Goal: Task Accomplishment & Management: Manage account settings

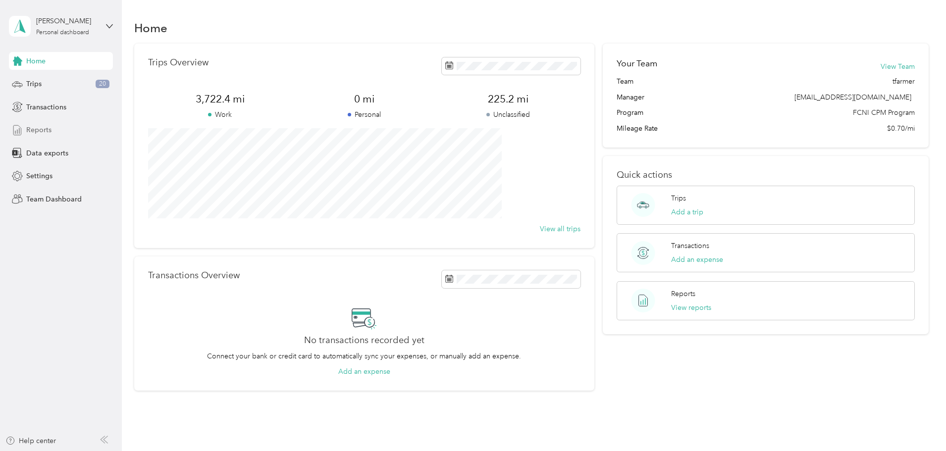
click at [42, 127] on span "Reports" at bounding box center [38, 130] width 25 height 10
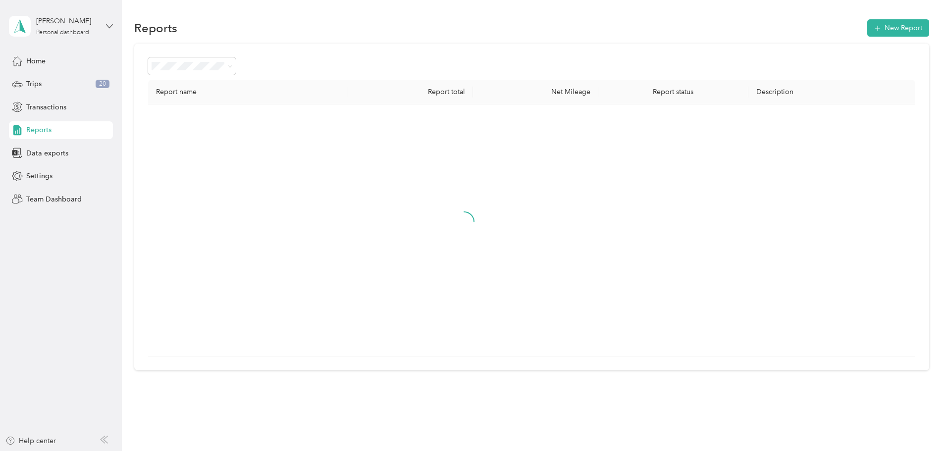
click at [107, 27] on icon at bounding box center [109, 26] width 7 height 7
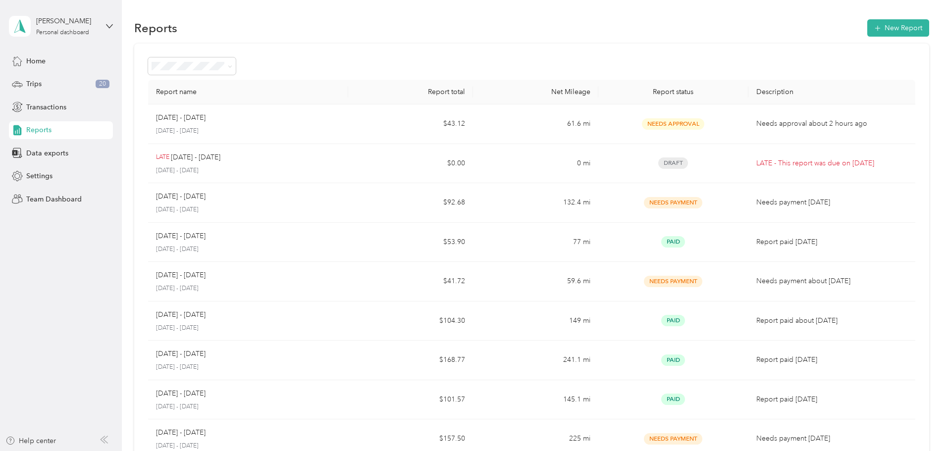
click at [44, 101] on div "Personal dashboard" at bounding box center [50, 104] width 64 height 10
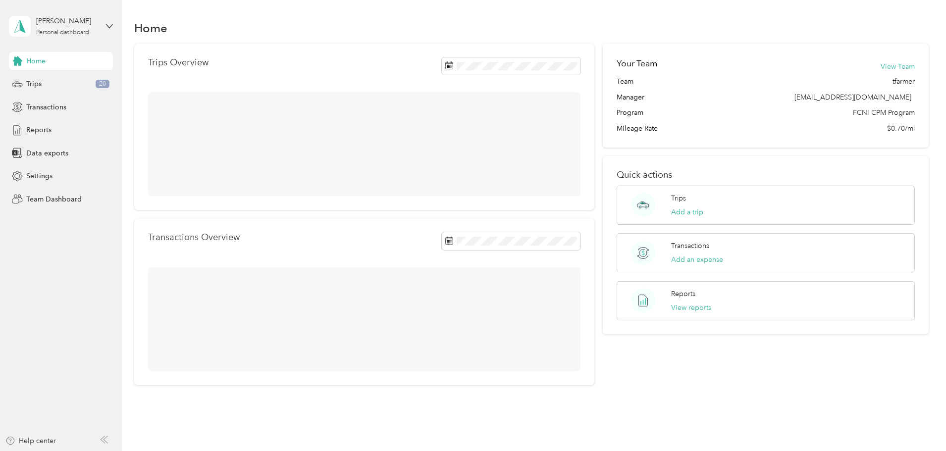
click at [44, 101] on div "Personal dashboard" at bounding box center [50, 98] width 64 height 10
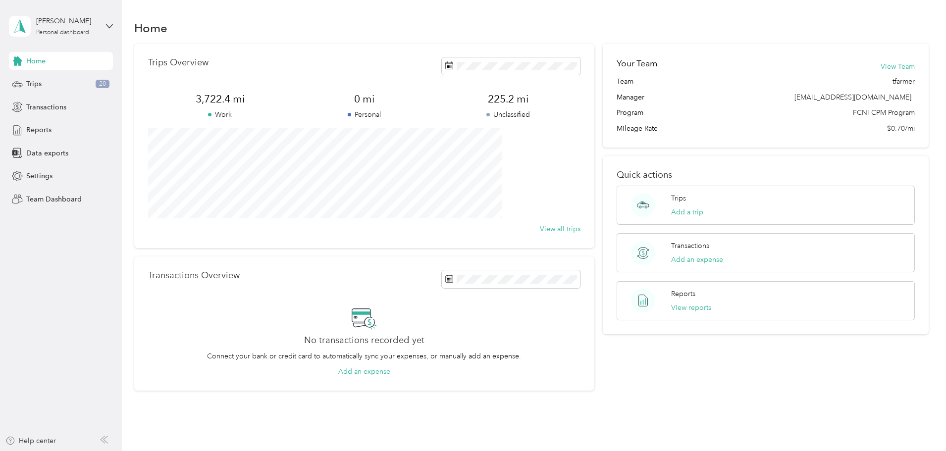
click at [101, 21] on div "[PERSON_NAME] Personal dashboard" at bounding box center [61, 26] width 104 height 35
click at [52, 86] on div "Team dashboard" at bounding box center [113, 81] width 195 height 17
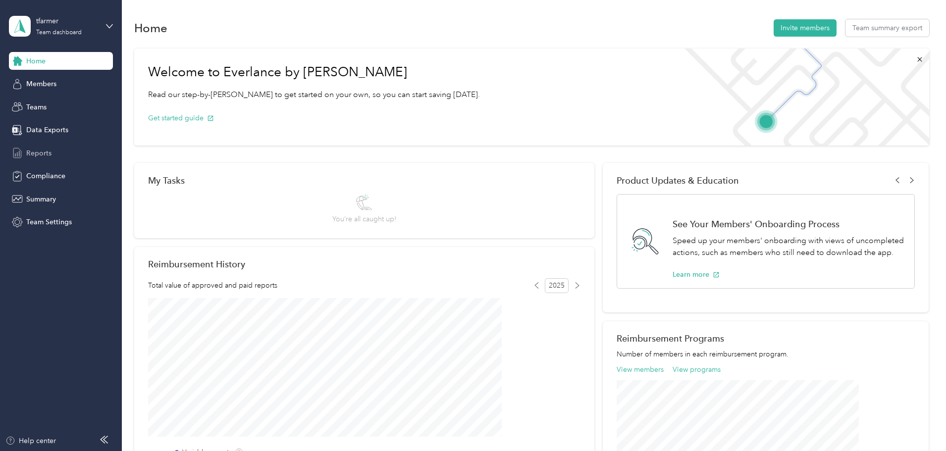
click at [35, 151] on span "Reports" at bounding box center [38, 153] width 25 height 10
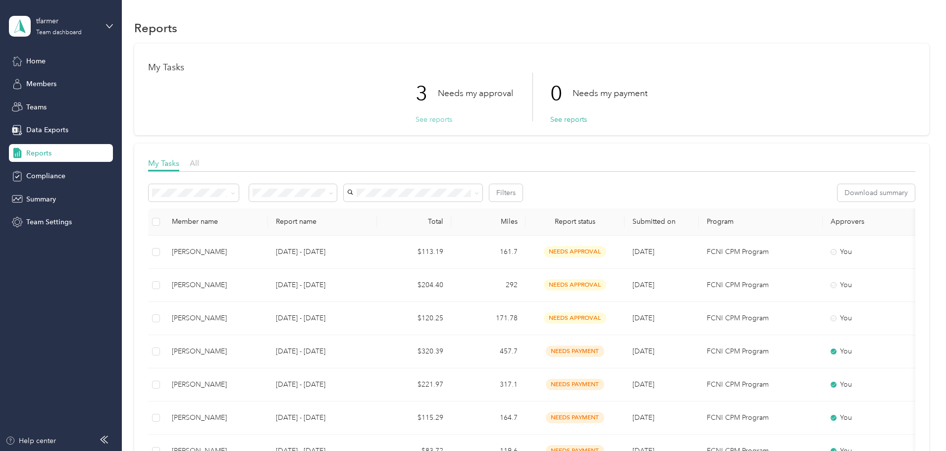
click at [429, 119] on button "See reports" at bounding box center [433, 119] width 37 height 10
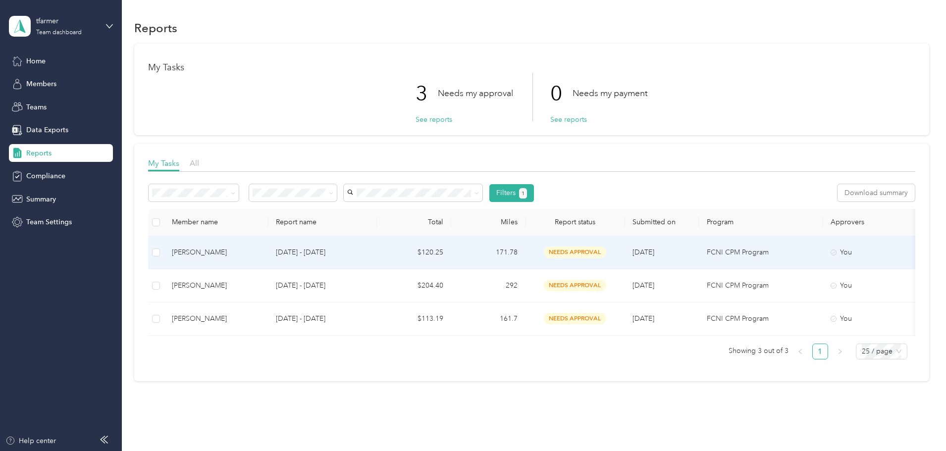
click at [369, 251] on p "[DATE] - [DATE]" at bounding box center [322, 252] width 93 height 11
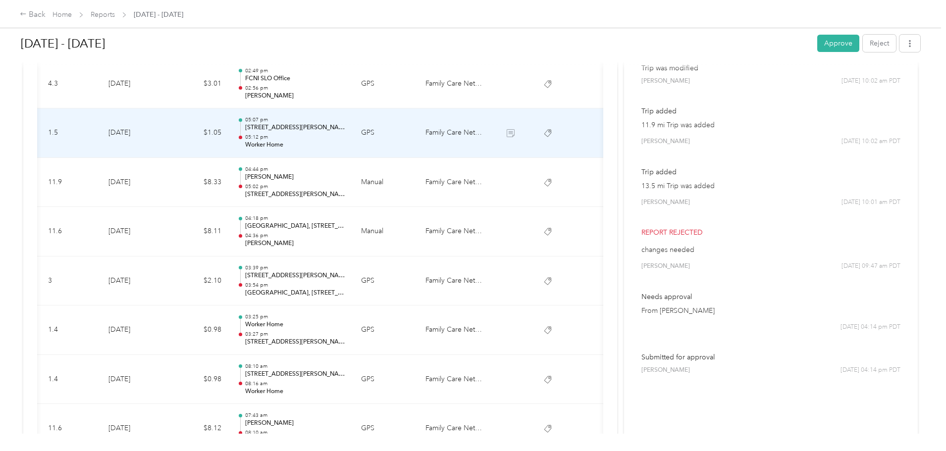
scroll to position [446, 0]
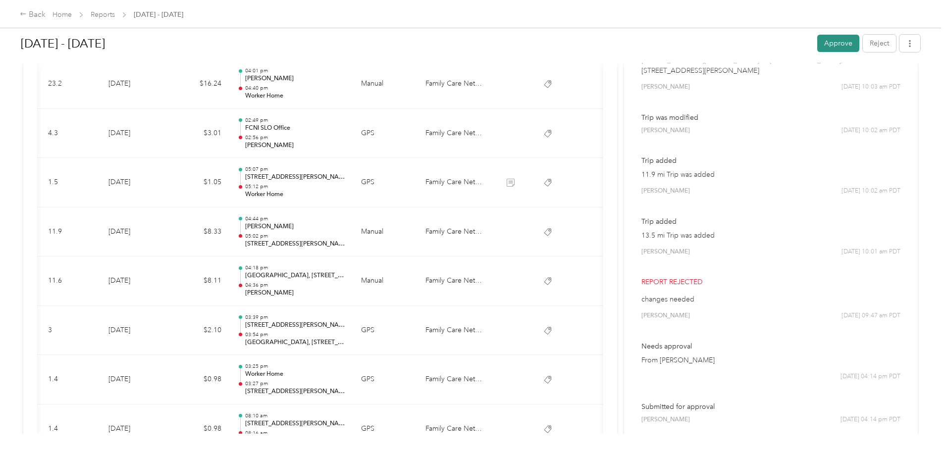
click at [817, 43] on button "Approve" at bounding box center [838, 43] width 42 height 17
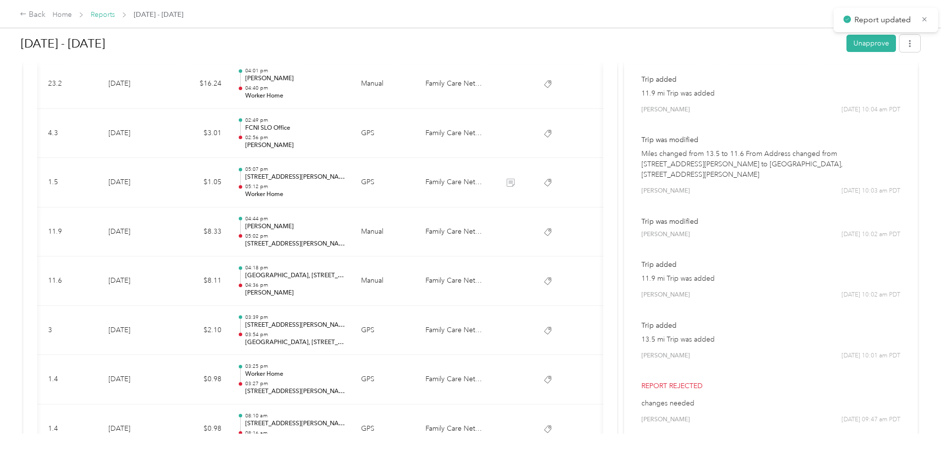
click at [115, 15] on link "Reports" at bounding box center [103, 14] width 24 height 8
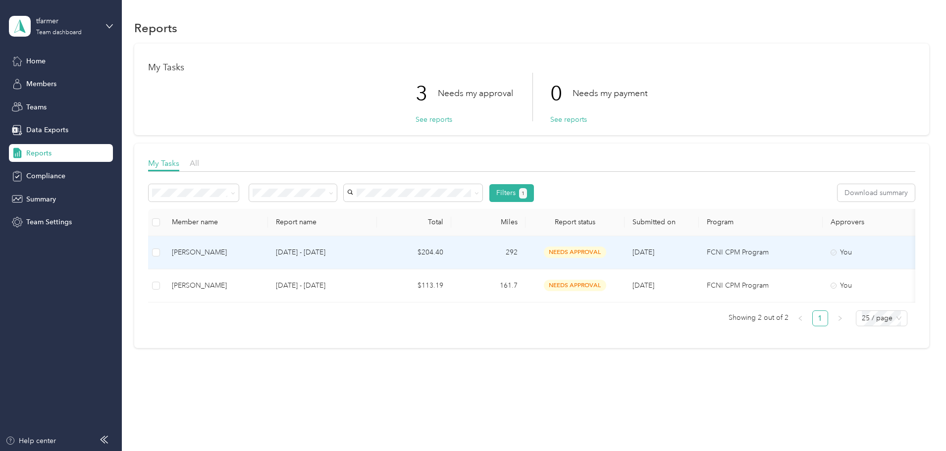
click at [260, 250] on div "[PERSON_NAME]" at bounding box center [216, 252] width 88 height 11
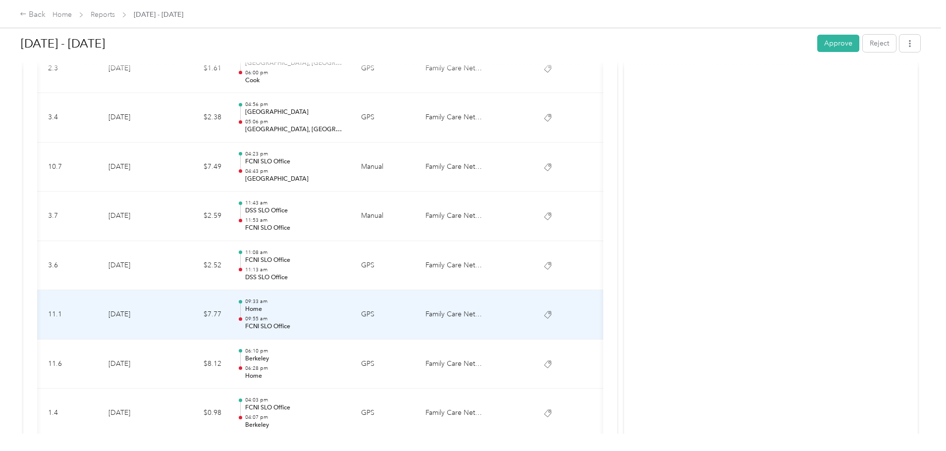
scroll to position [789, 0]
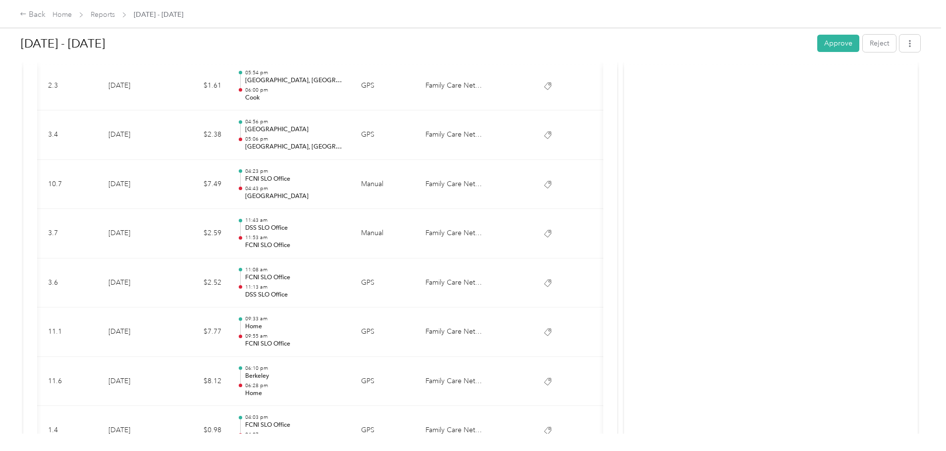
click at [817, 41] on button "Approve" at bounding box center [838, 43] width 42 height 17
click at [115, 12] on link "Reports" at bounding box center [103, 14] width 24 height 8
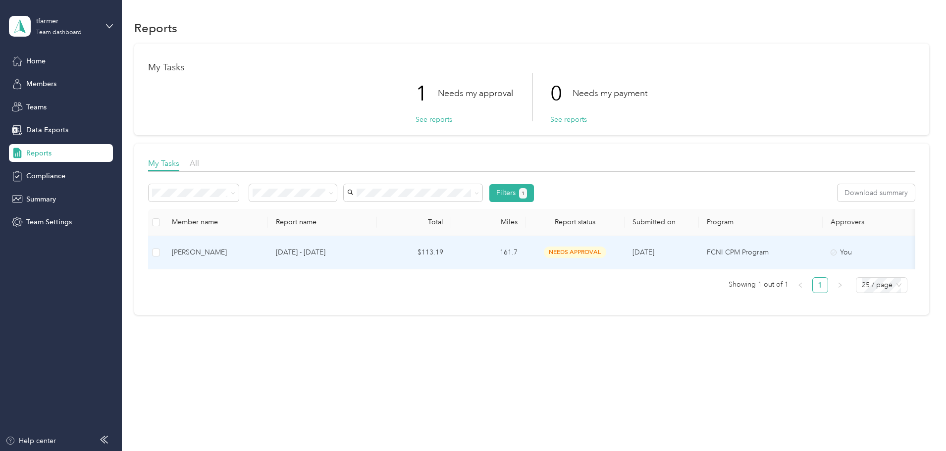
click at [260, 252] on div "[PERSON_NAME]" at bounding box center [216, 252] width 88 height 11
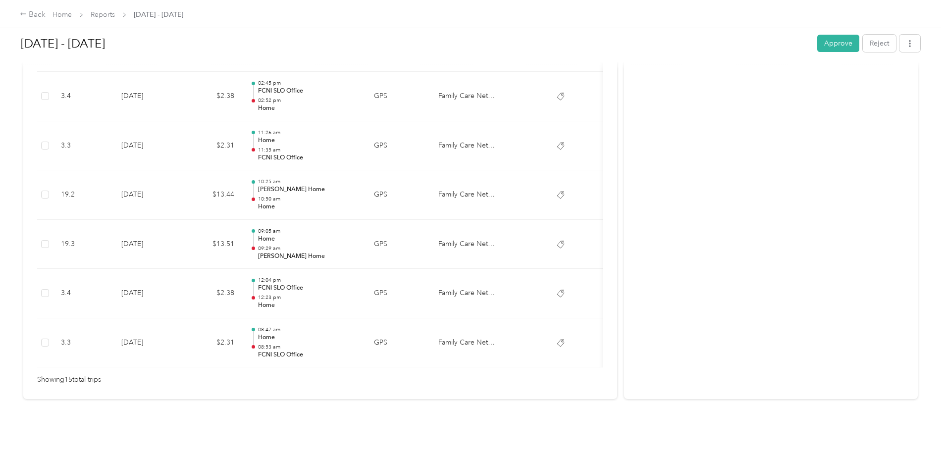
scroll to position [744, 0]
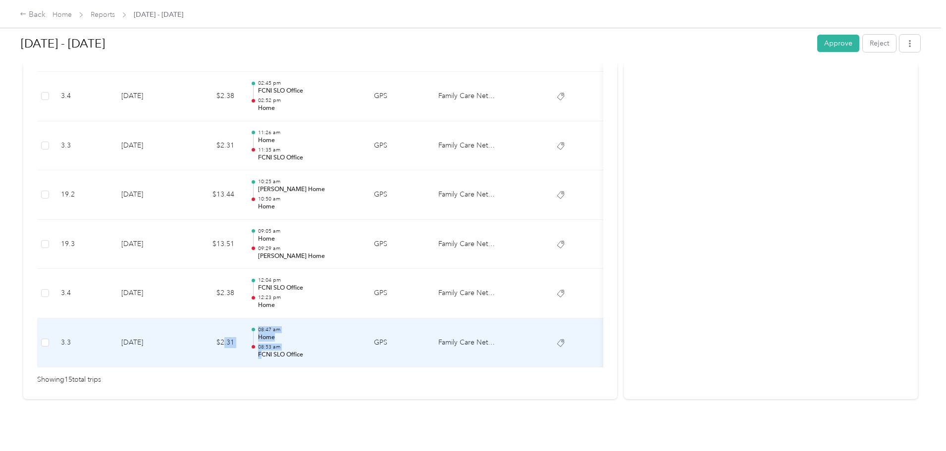
drag, startPoint x: 303, startPoint y: 352, endPoint x: 342, endPoint y: 348, distance: 38.4
click at [342, 348] on tr "3.3 [DATE] $2.31 08:47 am Home 08:53 am FCNI SLO Office GPS Family Care Network" at bounding box center [326, 343] width 579 height 50
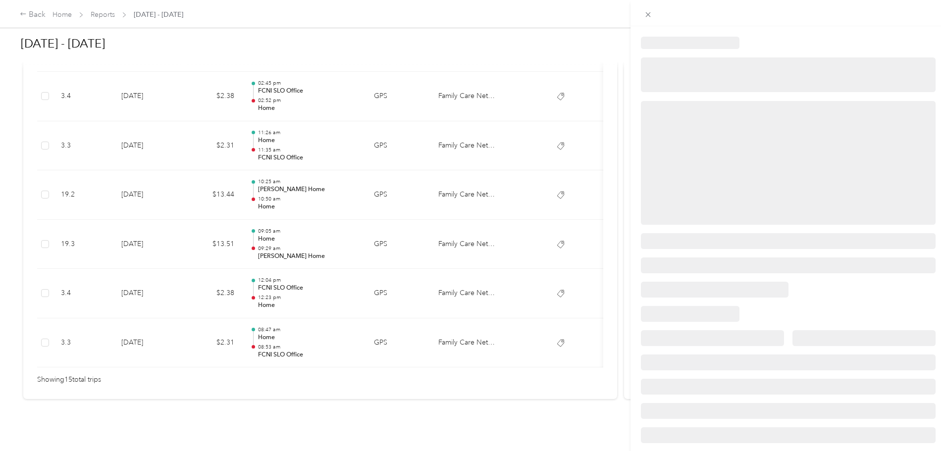
click at [273, 360] on div at bounding box center [473, 225] width 946 height 451
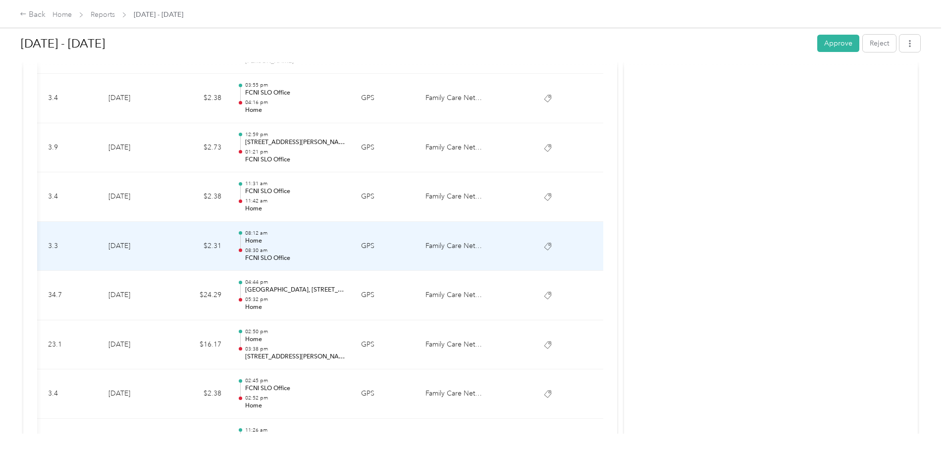
scroll to position [447, 0]
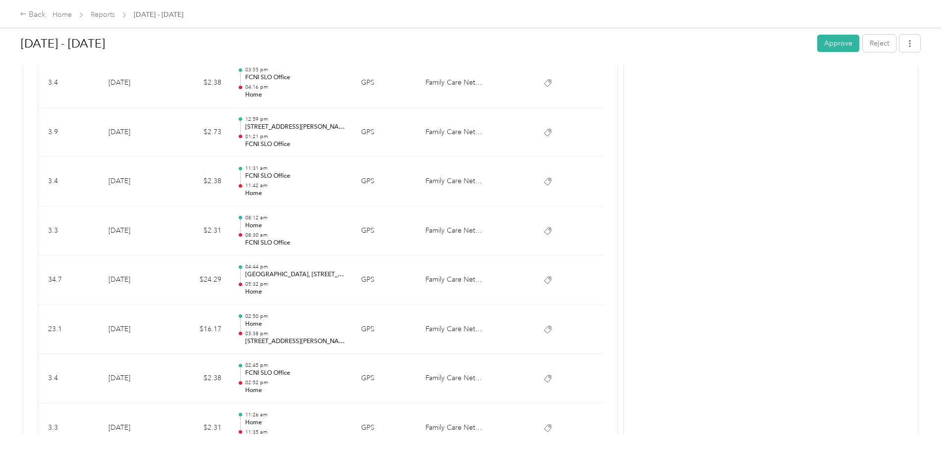
click at [817, 44] on button "Approve" at bounding box center [838, 43] width 42 height 17
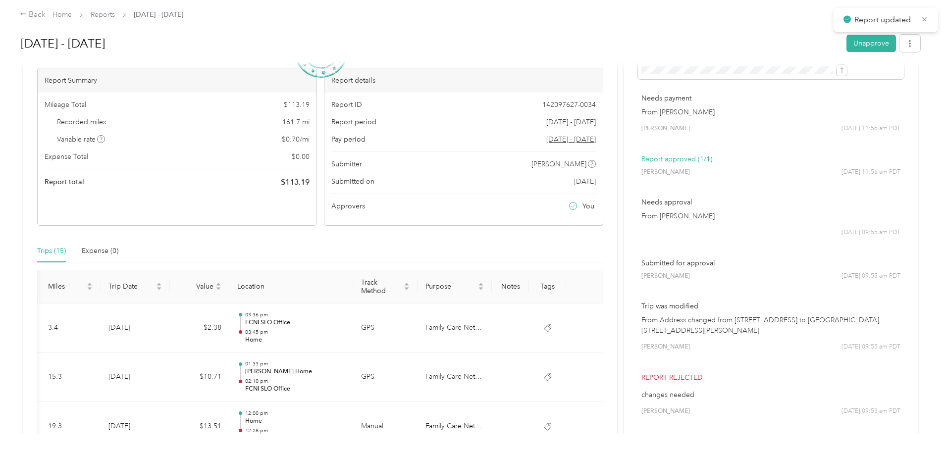
scroll to position [0, 0]
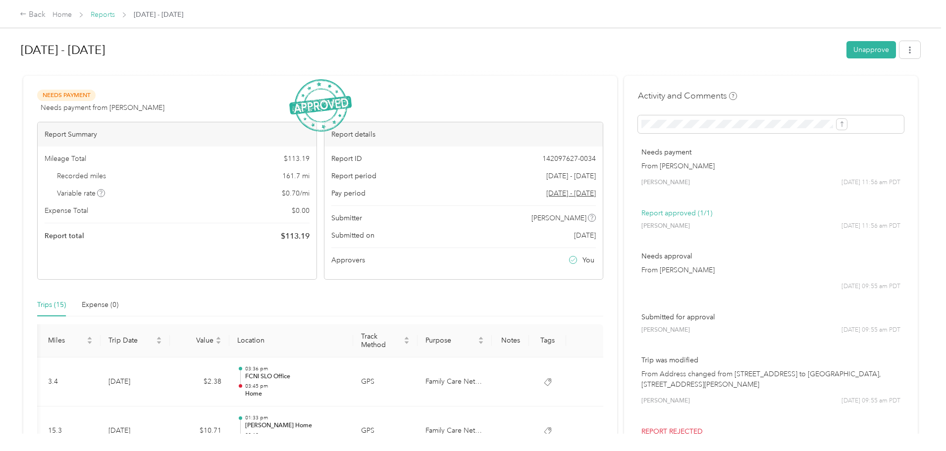
click at [115, 12] on link "Reports" at bounding box center [103, 14] width 24 height 8
